Goal: Task Accomplishment & Management: Manage account settings

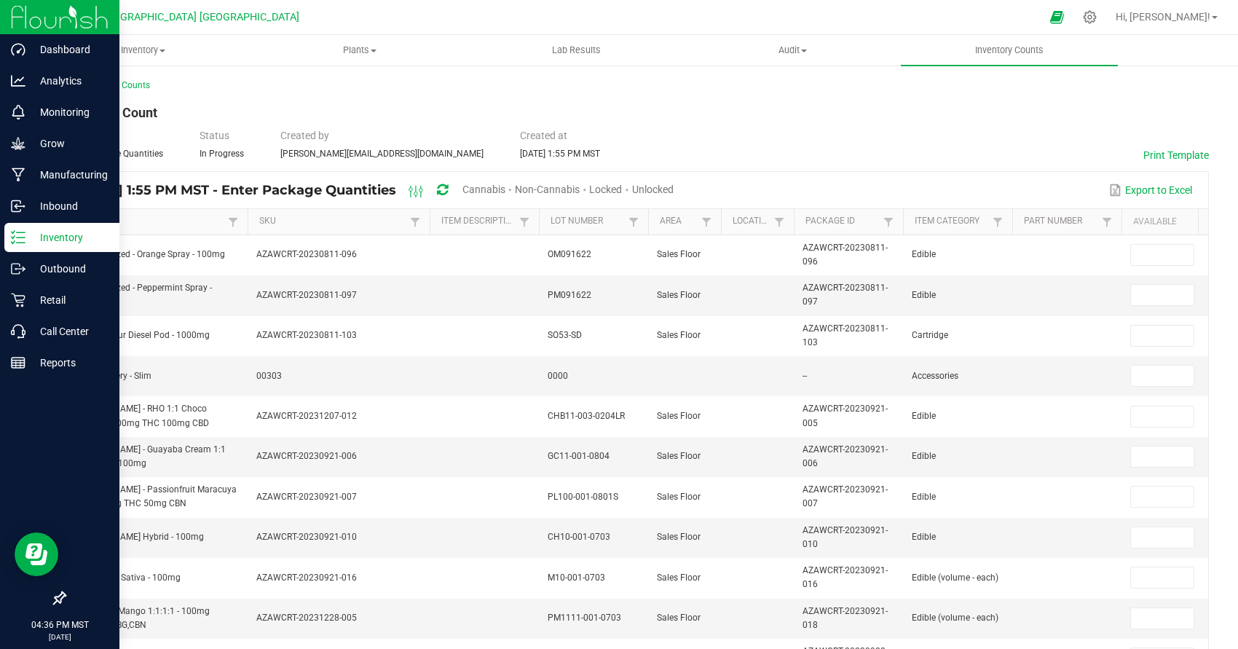
click at [45, 249] on link "Inventory" at bounding box center [59, 238] width 119 height 31
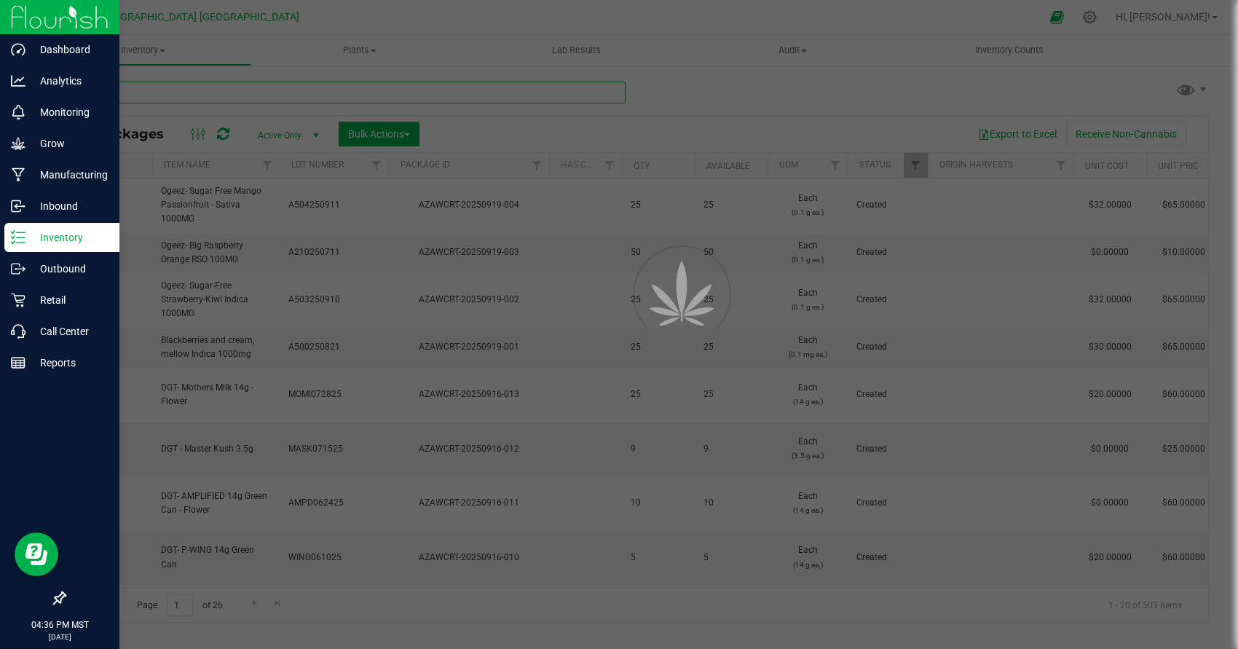
click at [158, 93] on input "text" at bounding box center [345, 93] width 562 height 22
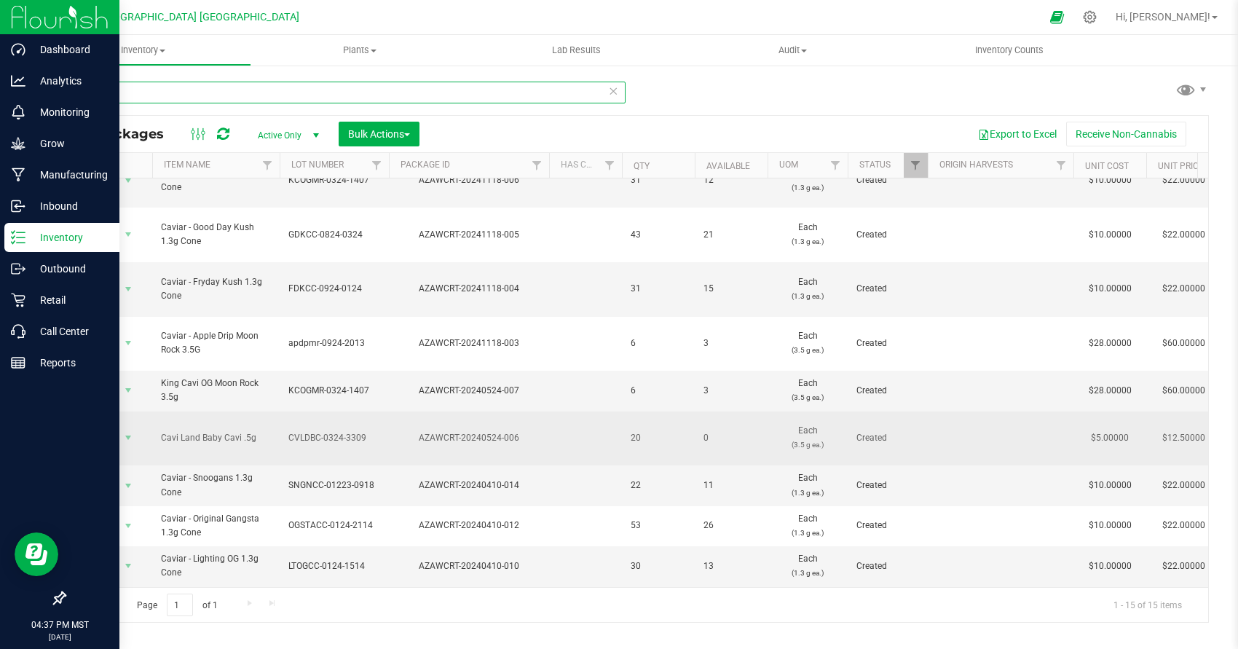
scroll to position [203, 0]
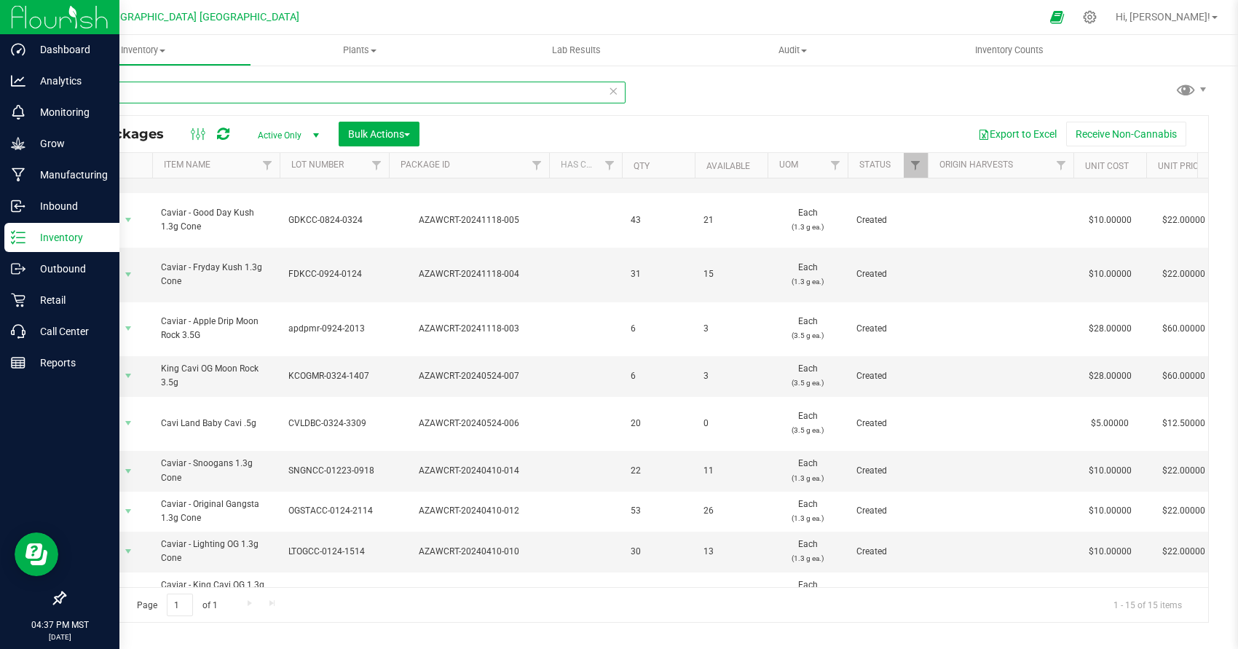
drag, startPoint x: 154, startPoint y: 81, endPoint x: 163, endPoint y: 106, distance: 27.2
click at [163, 106] on div "cavi" at bounding box center [345, 99] width 562 height 34
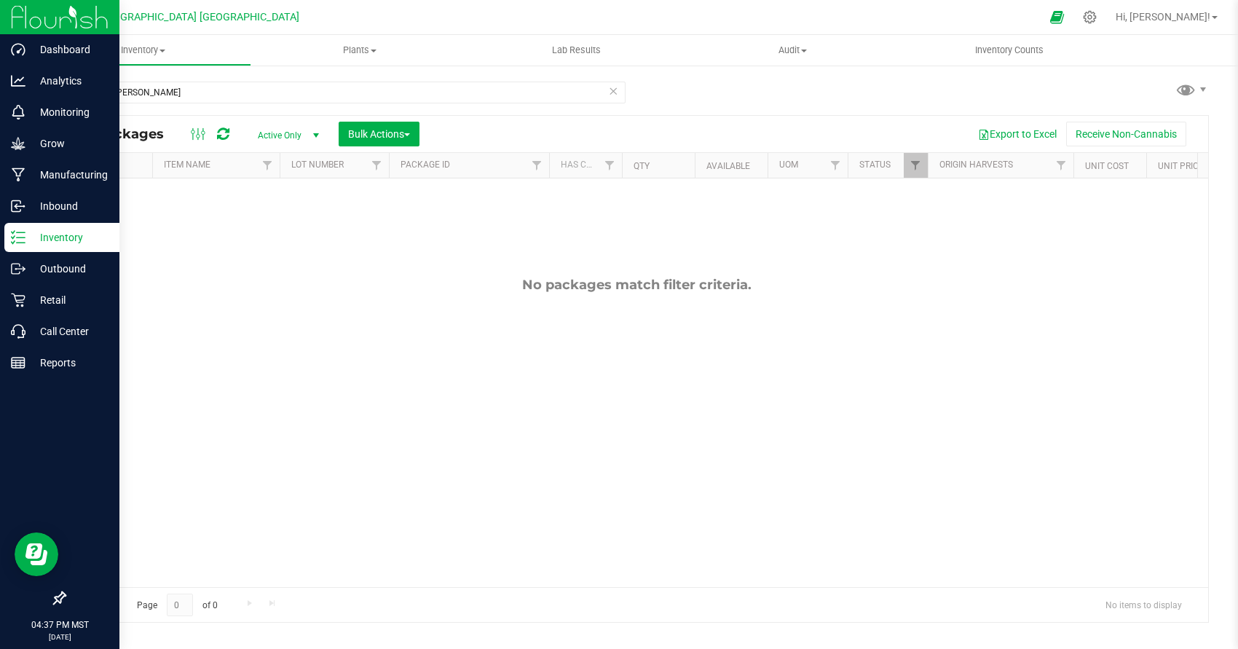
drag, startPoint x: 47, startPoint y: 239, endPoint x: 36, endPoint y: 235, distance: 11.8
click at [44, 239] on p "Inventory" at bounding box center [68, 237] width 87 height 17
click at [37, 234] on p "Inventory" at bounding box center [68, 237] width 87 height 17
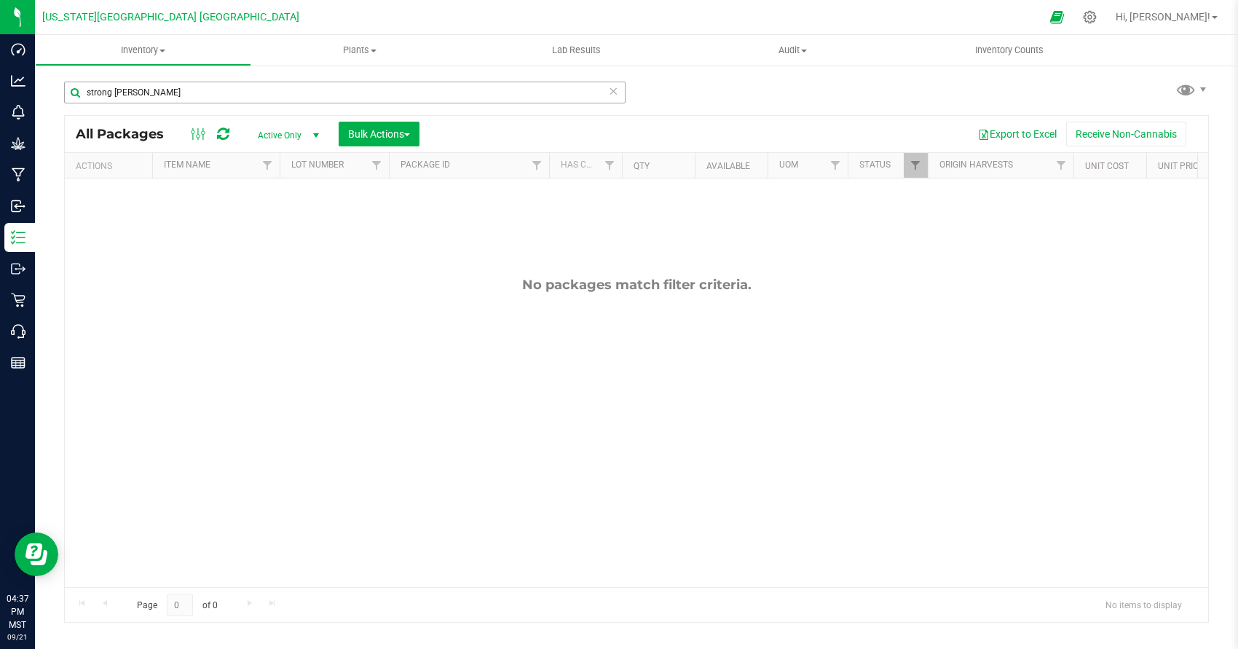
click at [337, 81] on div "strong [PERSON_NAME]" at bounding box center [350, 91] width 573 height 47
click at [114, 89] on input "strong [PERSON_NAME]" at bounding box center [345, 93] width 562 height 22
type input "strongberry"
click at [323, 125] on span "select" at bounding box center [316, 135] width 18 height 20
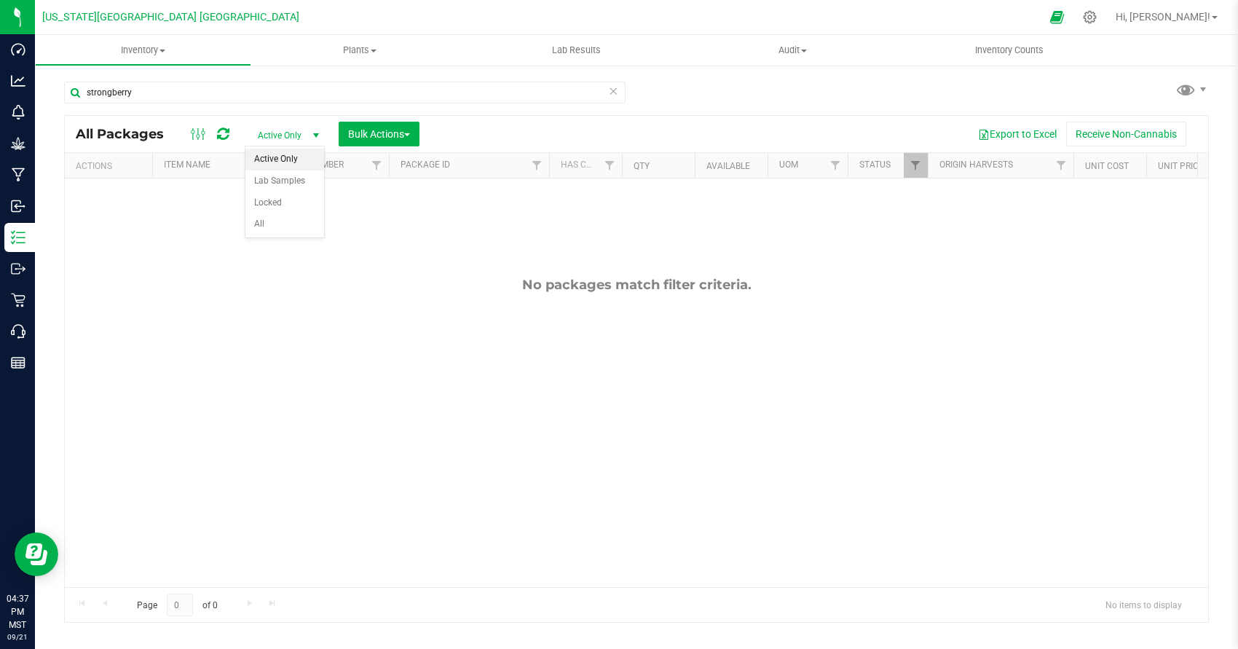
click at [315, 130] on span "select" at bounding box center [316, 136] width 12 height 12
click at [309, 133] on span "select" at bounding box center [316, 135] width 18 height 20
click at [311, 135] on span "select" at bounding box center [316, 136] width 12 height 12
click at [266, 224] on li "All" at bounding box center [284, 224] width 79 height 22
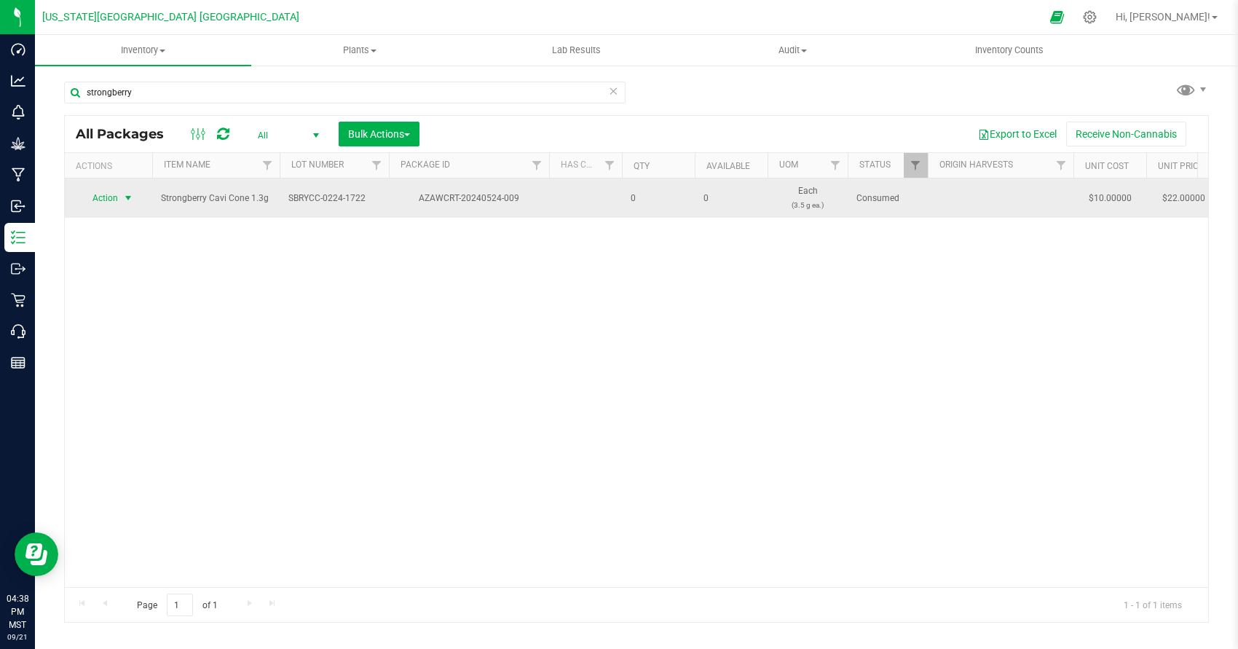
click at [118, 199] on span "Action" at bounding box center [108, 198] width 58 height 20
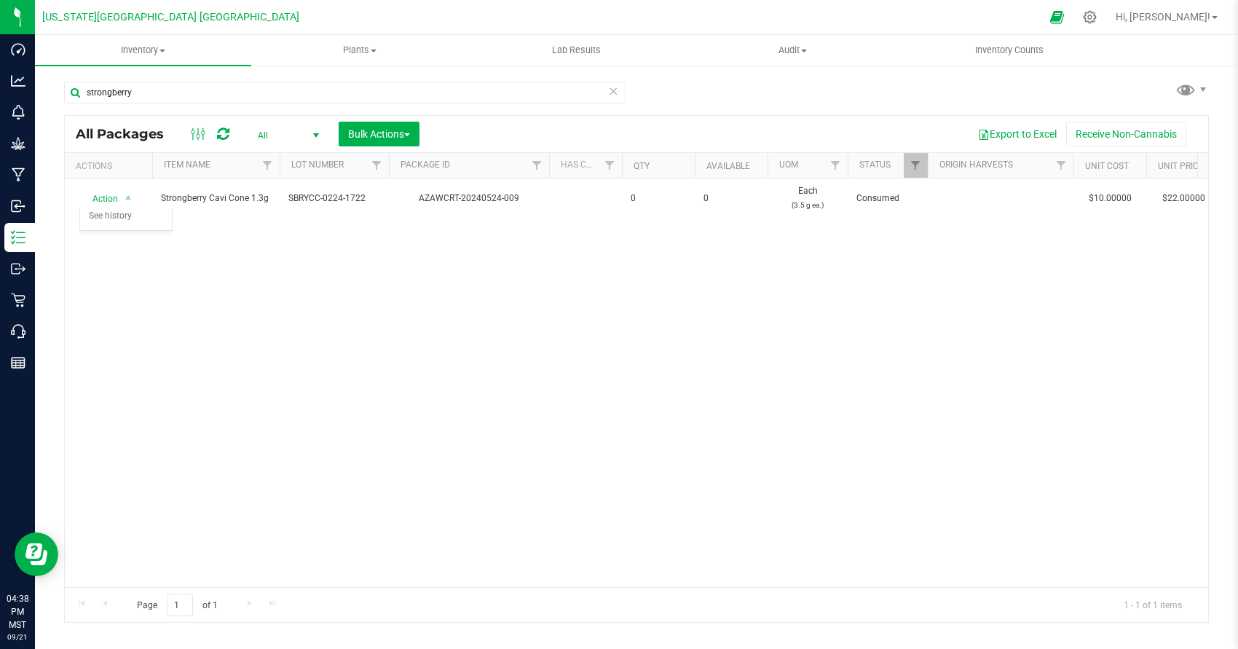
click at [645, 275] on div "Action Action Adjust qty Edit attributes Global inventory Locate package Packag…" at bounding box center [637, 382] width 1144 height 409
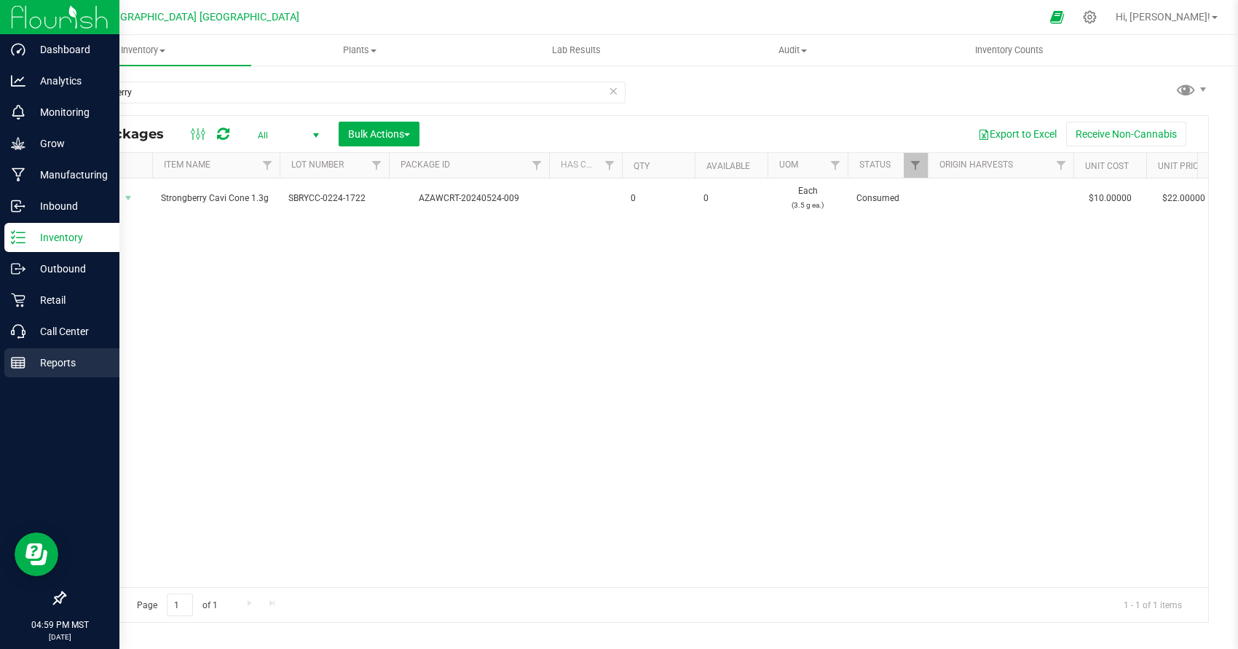
click at [67, 366] on p "Reports" at bounding box center [68, 362] width 87 height 17
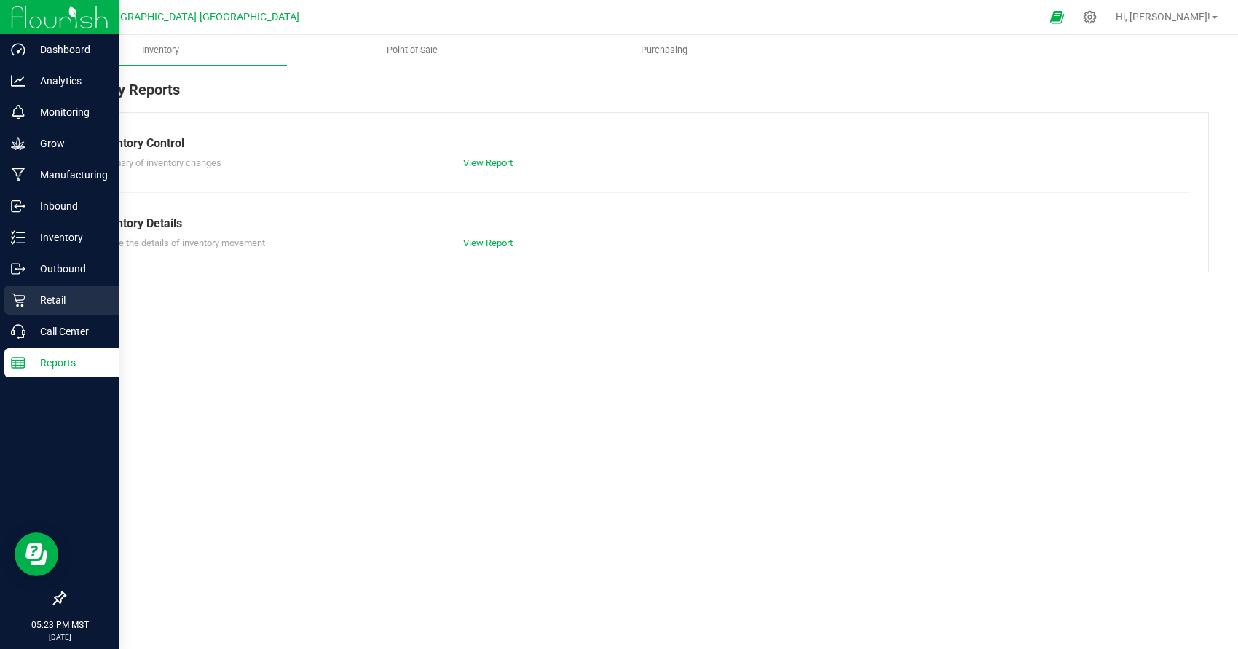
click at [53, 311] on div "Retail" at bounding box center [61, 300] width 115 height 29
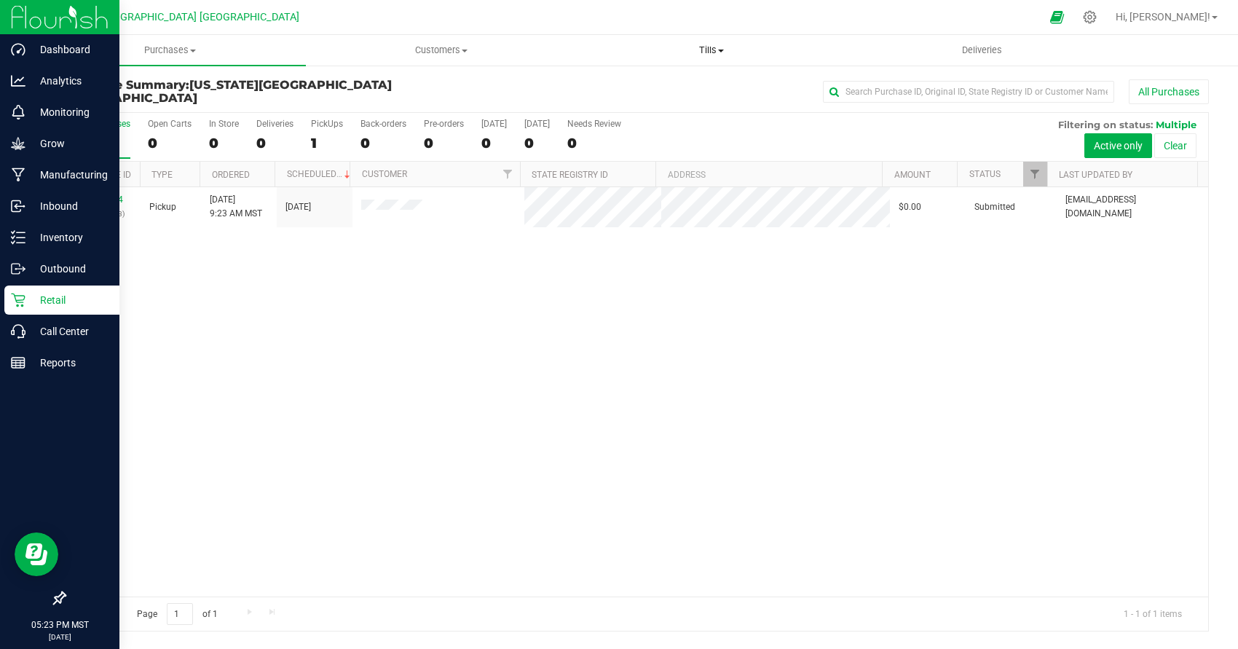
click at [723, 50] on span at bounding box center [721, 51] width 6 height 3
click at [660, 79] on li "Manage tills" at bounding box center [711, 87] width 271 height 17
